Goal: Information Seeking & Learning: Find specific fact

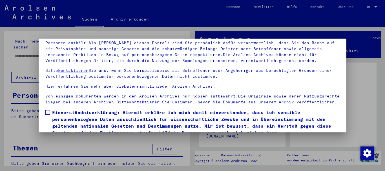
scroll to position [45, 0]
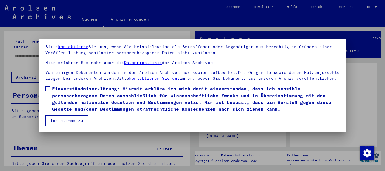
click at [49, 89] on span at bounding box center [47, 89] width 5 height 5
click at [65, 120] on button "Ich stimme zu" at bounding box center [66, 120] width 43 height 11
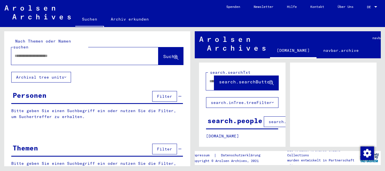
click at [370, 7] on span "DE" at bounding box center [370, 7] width 6 height 4
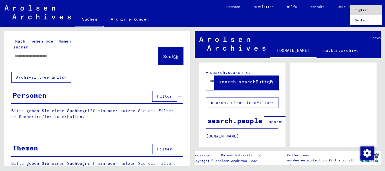
click at [366, 10] on span "English" at bounding box center [362, 10] width 14 height 4
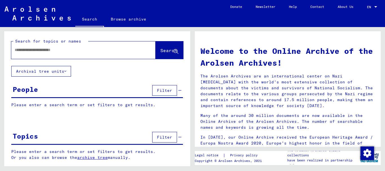
click at [45, 52] on input "text" at bounding box center [77, 50] width 124 height 6
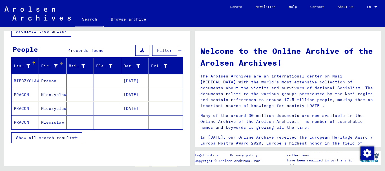
scroll to position [56, 0]
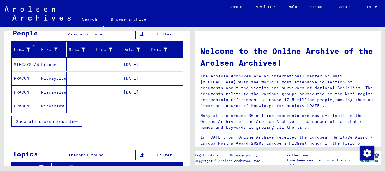
click at [52, 62] on mat-cell "Pracon" at bounding box center [52, 65] width 27 height 14
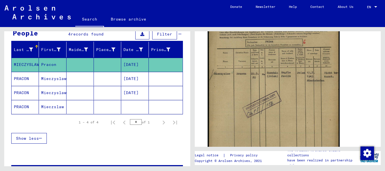
scroll to position [141, 0]
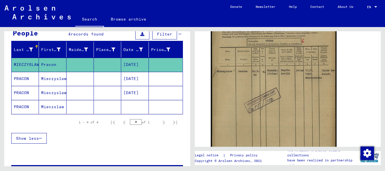
click at [91, 80] on mat-cell at bounding box center [80, 79] width 27 height 14
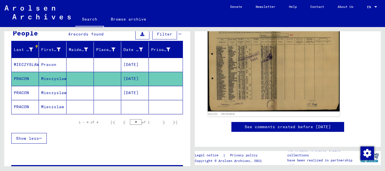
scroll to position [113, 0]
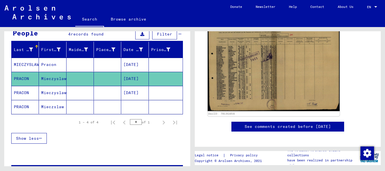
click at [255, 64] on img at bounding box center [274, 64] width 132 height 94
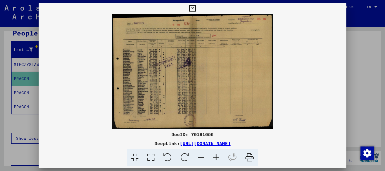
scroll to position [0, 0]
click at [358, 63] on div at bounding box center [192, 85] width 385 height 171
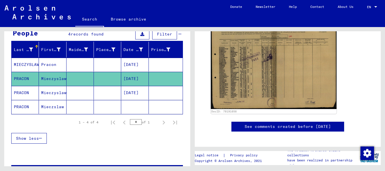
click at [96, 93] on mat-cell at bounding box center [107, 93] width 27 height 14
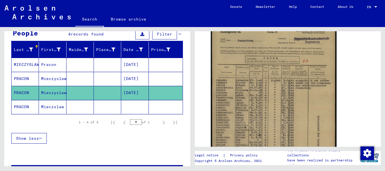
click at [69, 106] on mat-cell at bounding box center [80, 107] width 27 height 14
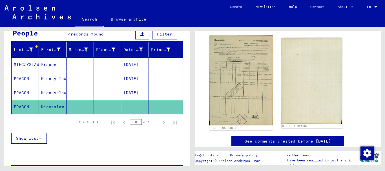
scroll to position [85, 0]
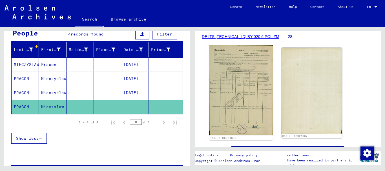
click at [246, 72] on img at bounding box center [242, 90] width 64 height 90
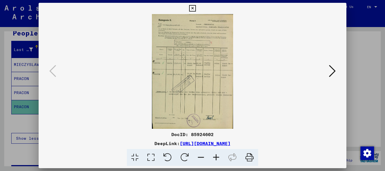
click at [346, 30] on div at bounding box center [193, 71] width 308 height 115
click at [356, 23] on div at bounding box center [192, 85] width 385 height 171
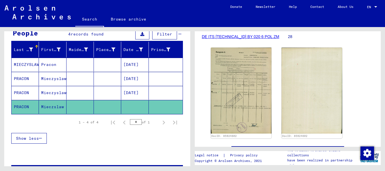
scroll to position [0, 0]
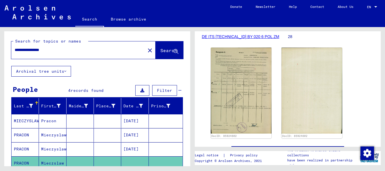
drag, startPoint x: 63, startPoint y: 51, endPoint x: 0, endPoint y: 38, distance: 63.9
click at [0, 38] on div "**********" at bounding box center [96, 96] width 193 height 139
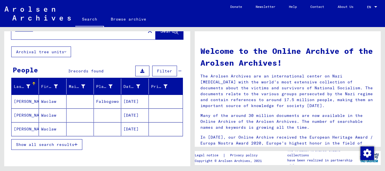
scroll to position [28, 0]
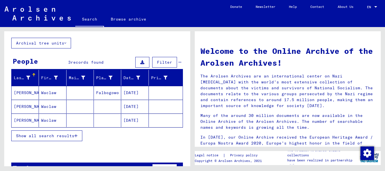
click at [47, 93] on mat-cell "Waclaw" at bounding box center [52, 93] width 27 height 14
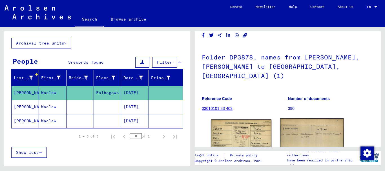
scroll to position [56, 0]
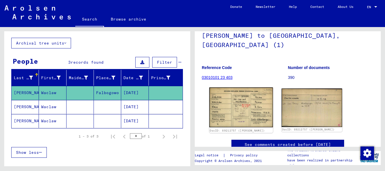
click at [239, 97] on img at bounding box center [242, 107] width 64 height 40
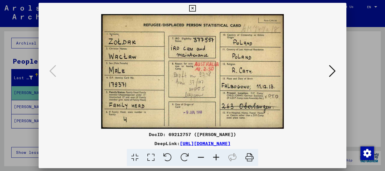
scroll to position [0, 0]
click at [332, 71] on icon at bounding box center [332, 71] width 7 height 14
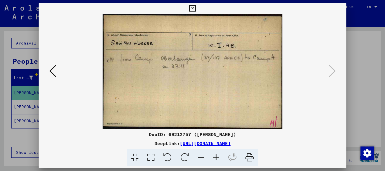
click at [361, 81] on div at bounding box center [192, 85] width 385 height 171
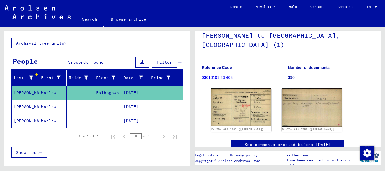
click at [84, 104] on mat-cell at bounding box center [80, 107] width 27 height 14
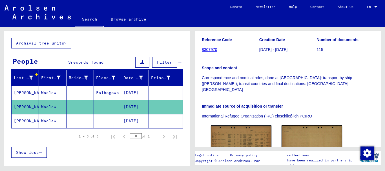
scroll to position [113, 0]
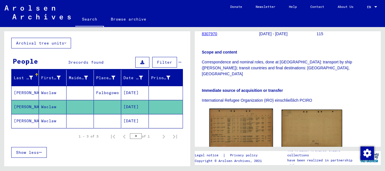
click at [237, 110] on img at bounding box center [242, 129] width 64 height 40
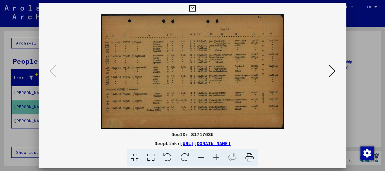
scroll to position [0, 0]
click at [332, 69] on icon at bounding box center [332, 71] width 7 height 14
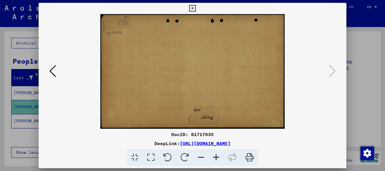
click at [349, 78] on div at bounding box center [192, 85] width 385 height 171
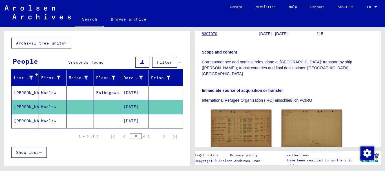
click at [124, 123] on mat-cell "[DATE]" at bounding box center [134, 121] width 27 height 14
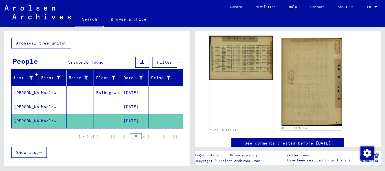
click at [233, 60] on img at bounding box center [242, 58] width 64 height 45
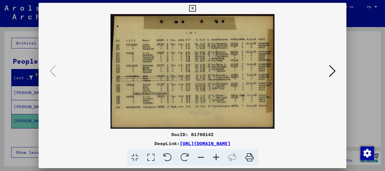
drag, startPoint x: 220, startPoint y: 91, endPoint x: 242, endPoint y: 88, distance: 22.7
click at [220, 91] on img at bounding box center [193, 71] width 270 height 115
click at [340, 69] on div at bounding box center [193, 71] width 308 height 115
click at [334, 69] on icon at bounding box center [332, 71] width 7 height 14
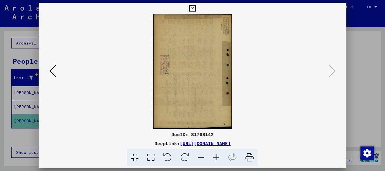
click at [359, 80] on div at bounding box center [192, 85] width 385 height 171
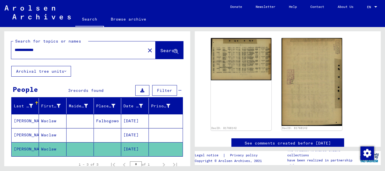
click at [29, 45] on div "**********" at bounding box center [76, 50] width 131 height 13
drag, startPoint x: 12, startPoint y: 49, endPoint x: 0, endPoint y: 50, distance: 12.2
click at [0, 49] on div "**********" at bounding box center [96, 96] width 193 height 139
type input "**********"
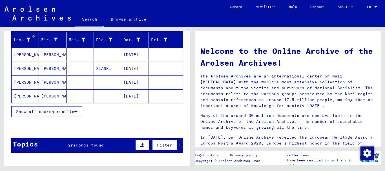
scroll to position [56, 0]
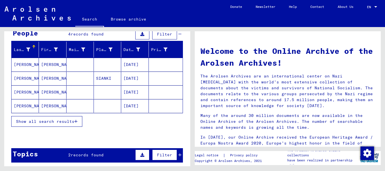
click at [41, 74] on mat-cell "[PERSON_NAME]" at bounding box center [52, 79] width 27 height 14
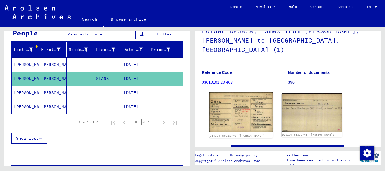
scroll to position [56, 0]
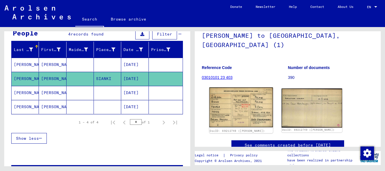
click at [239, 94] on img at bounding box center [242, 107] width 64 height 40
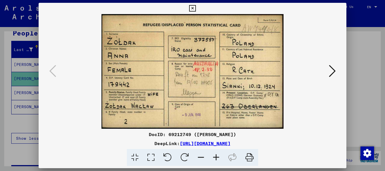
scroll to position [0, 0]
click at [337, 74] on button at bounding box center [333, 71] width 10 height 16
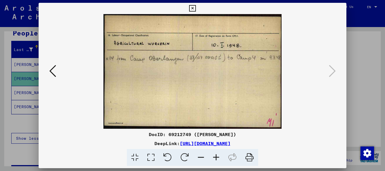
click at [358, 60] on div at bounding box center [192, 85] width 385 height 171
